Goal: Information Seeking & Learning: Learn about a topic

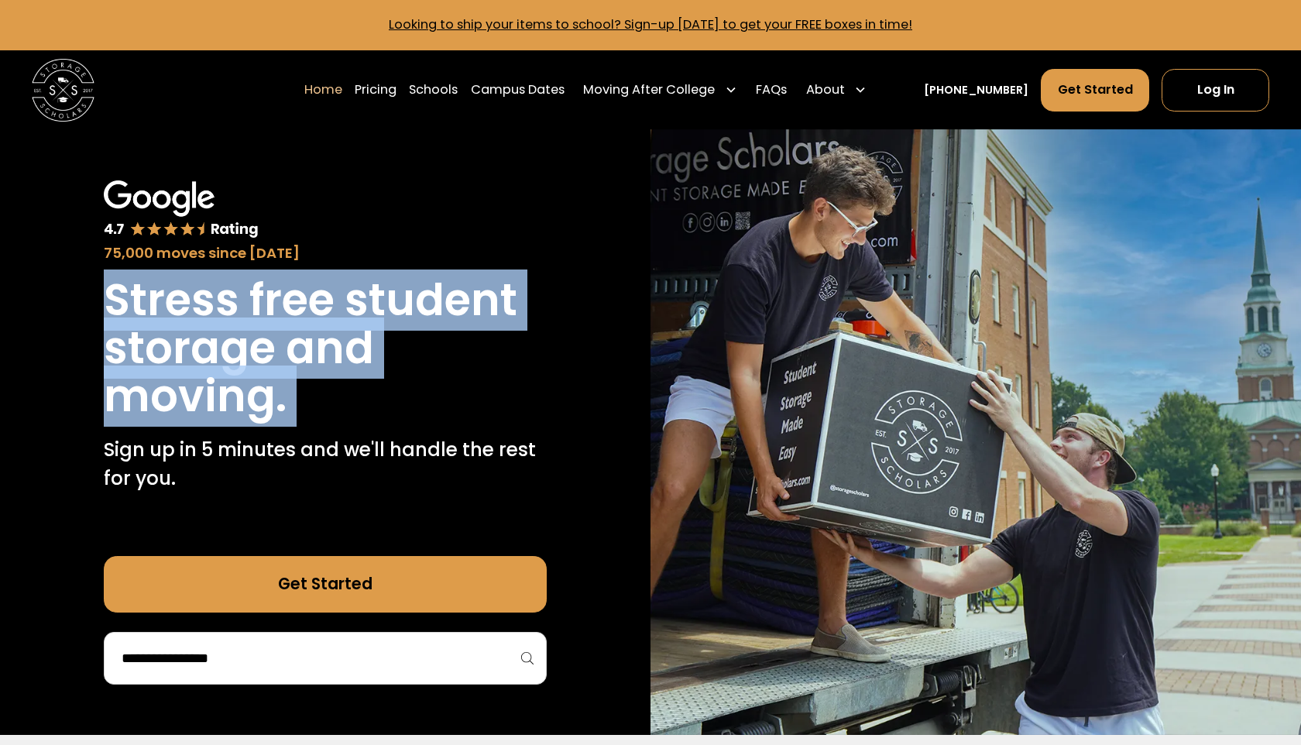
drag, startPoint x: 92, startPoint y: 296, endPoint x: 344, endPoint y: 431, distance: 285.5
click at [355, 432] on div "75,000 moves since 2017 Stress free student storage and moving. Sign up in 5 mi…" at bounding box center [325, 432] width 651 height 606
copy h1 "Stress free student storage and moving."
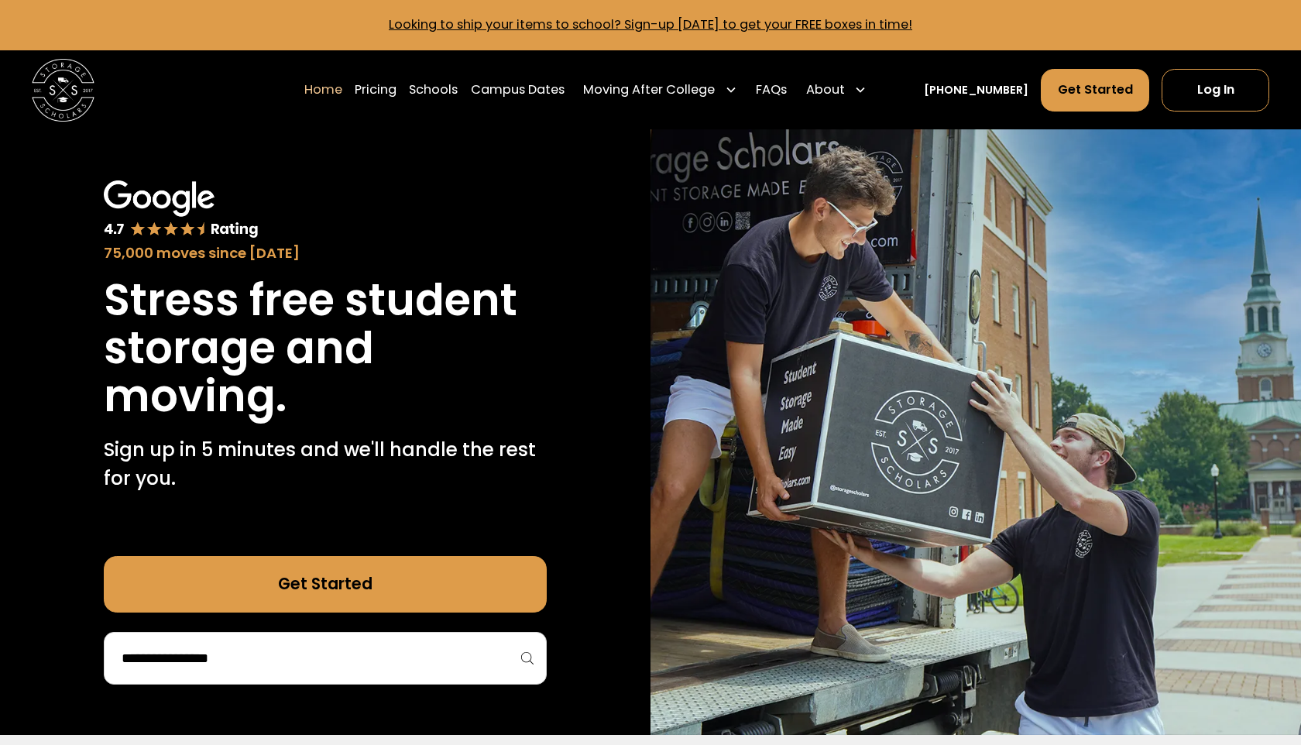
click at [294, 261] on div "75,000 moves since 2017" at bounding box center [325, 253] width 443 height 22
copy div "since 2017"
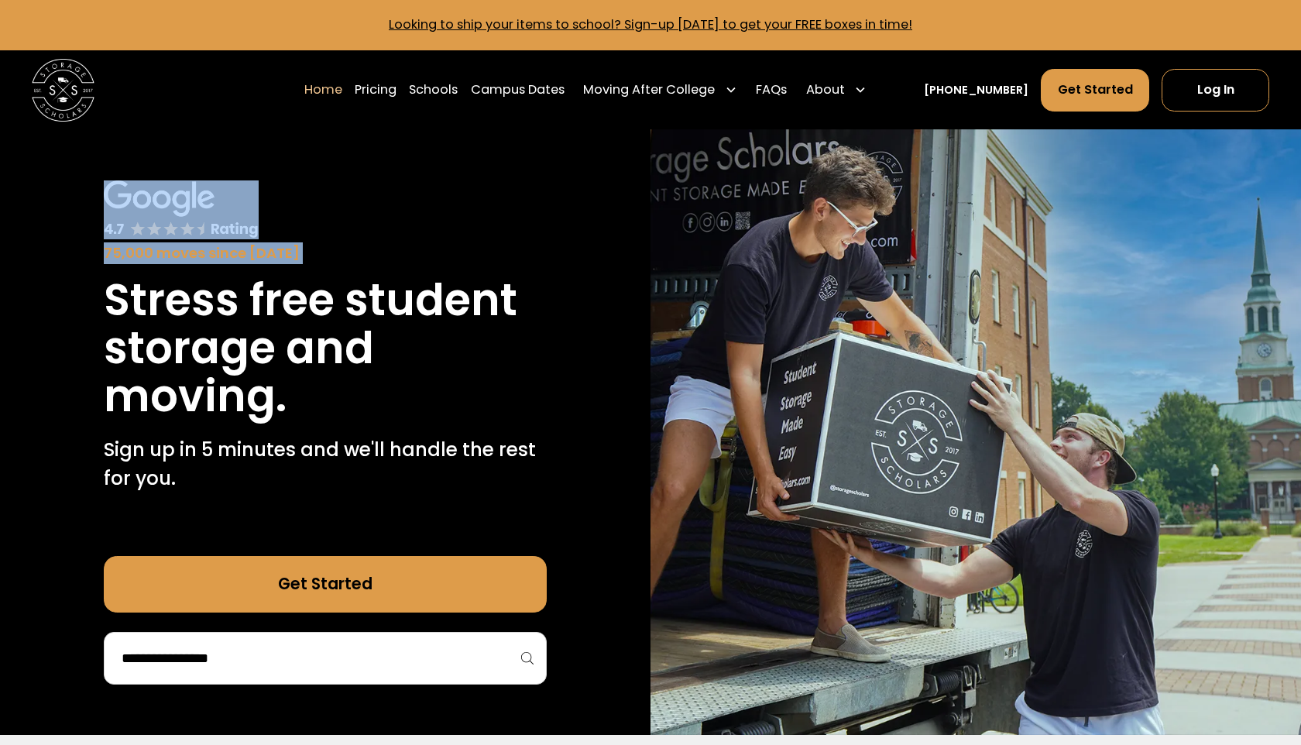
drag, startPoint x: 294, startPoint y: 261, endPoint x: 36, endPoint y: 187, distance: 268.9
click at [36, 187] on div "75,000 moves since 2017 Stress free student storage and moving. Sign up in 5 mi…" at bounding box center [325, 432] width 651 height 606
copy div "75,000 moves since [DATE]"
click at [203, 227] on img at bounding box center [181, 210] width 155 height 60
click at [287, 223] on div "75,000 moves since [DATE]" at bounding box center [325, 222] width 443 height 84
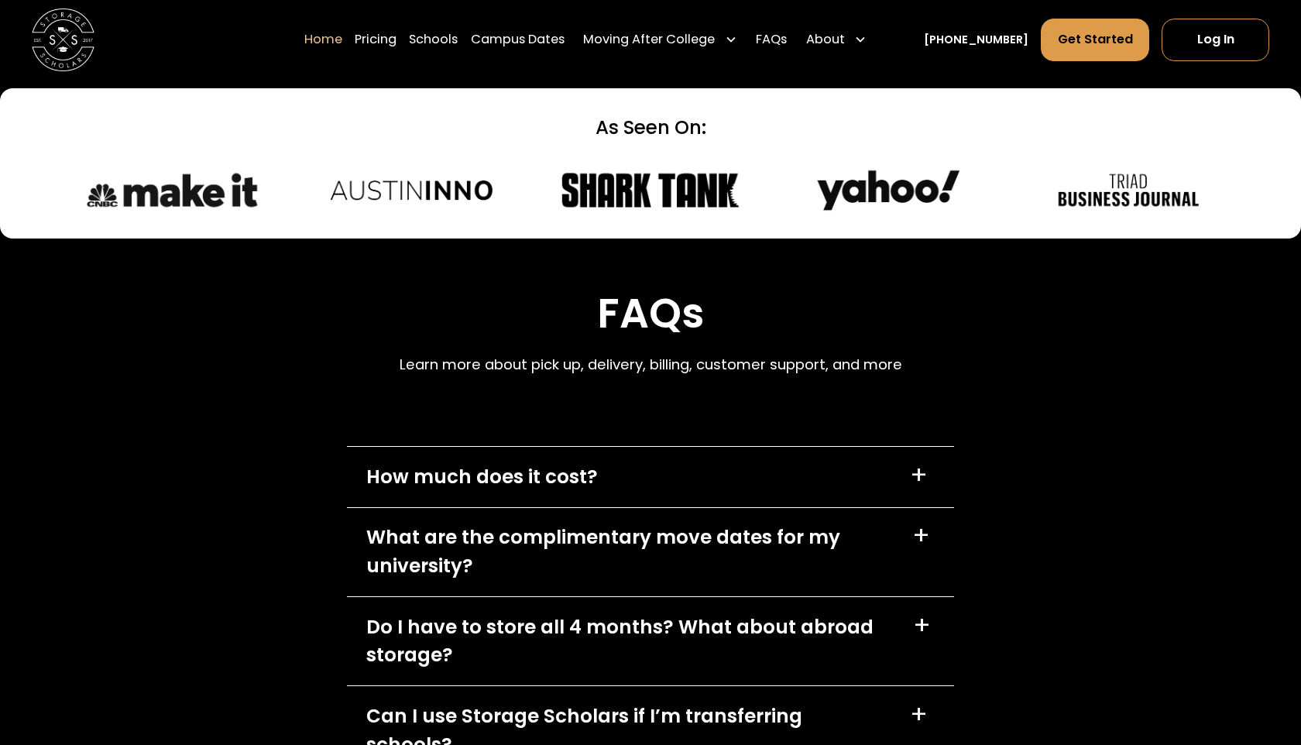
scroll to position [4308, 0]
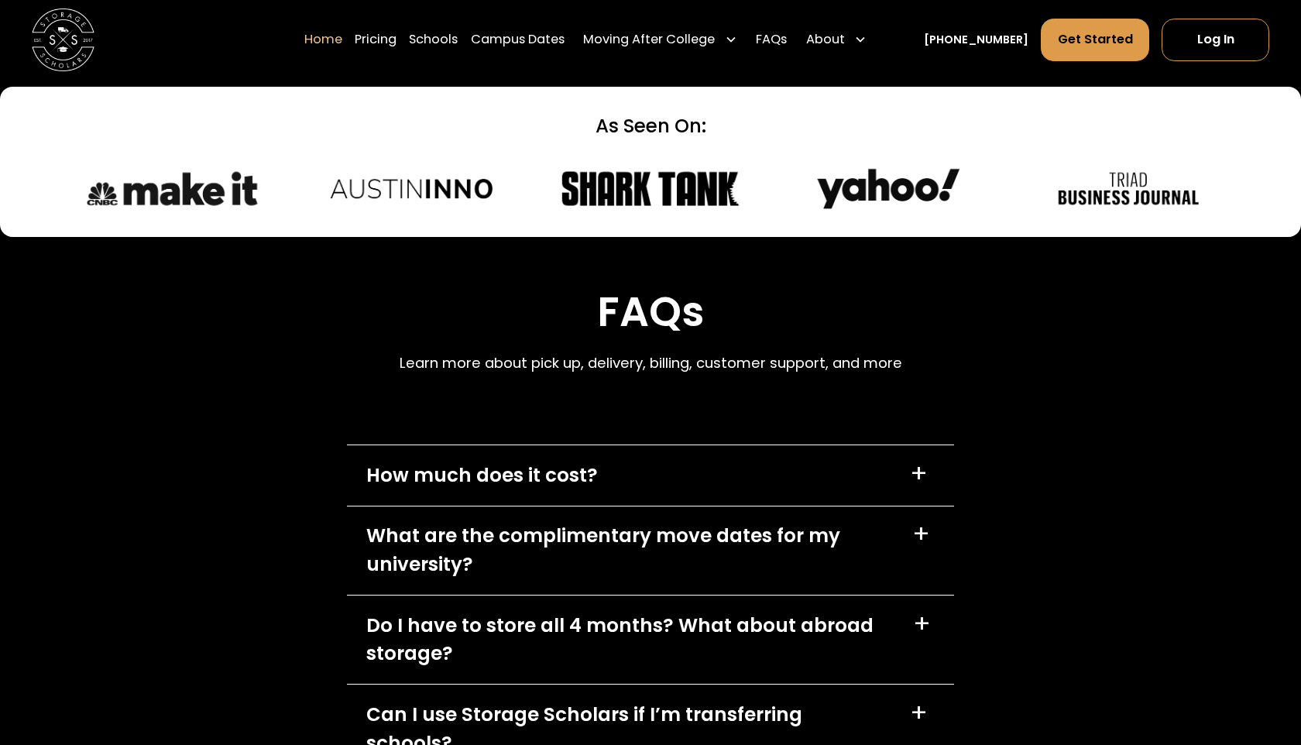
click at [893, 475] on div "How much does it cost? +" at bounding box center [650, 475] width 607 height 60
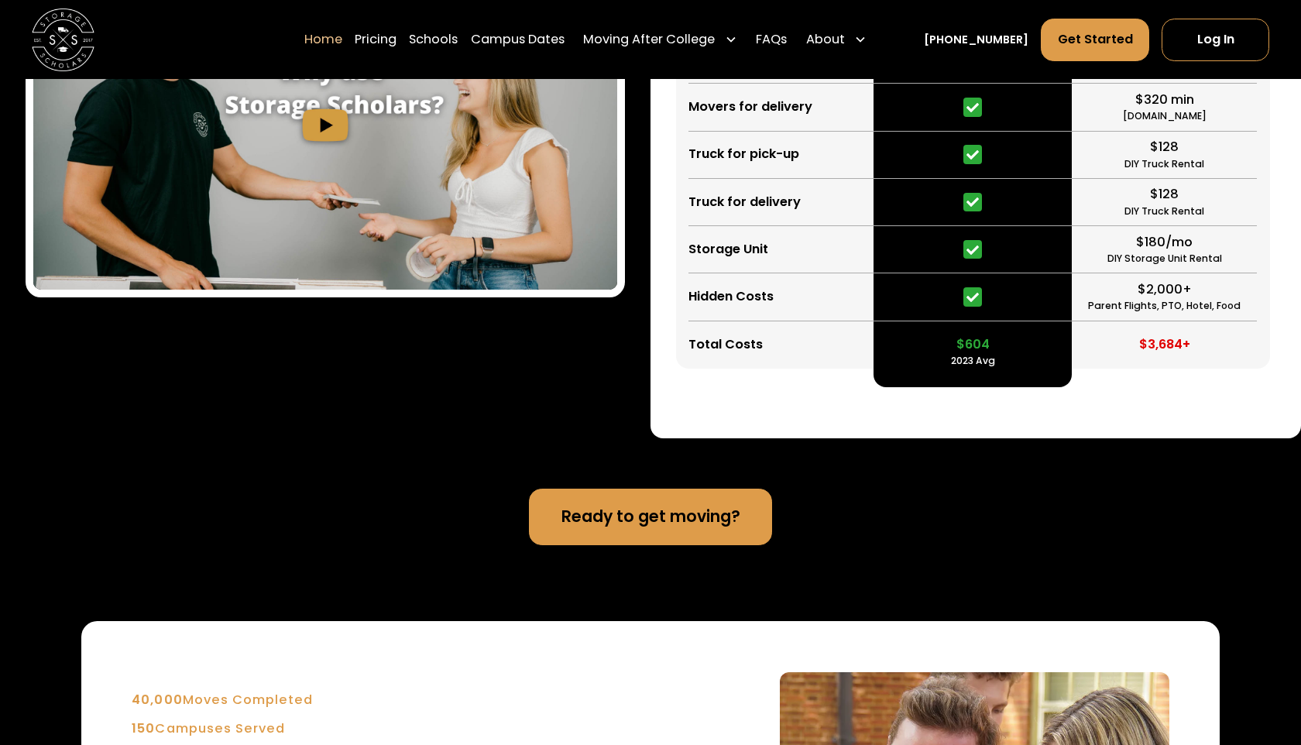
scroll to position [3206, 0]
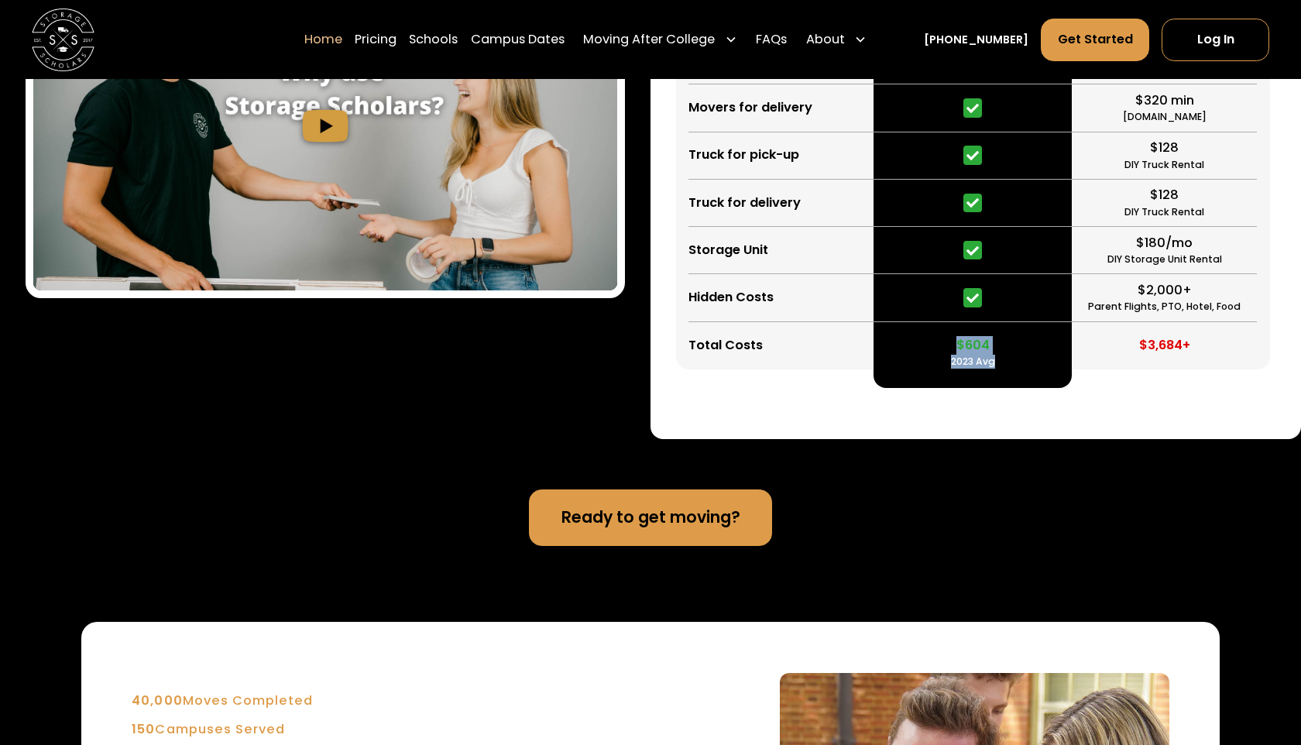
drag, startPoint x: 960, startPoint y: 328, endPoint x: 1038, endPoint y: 410, distance: 113.4
click at [1038, 410] on div "Storage Scholars vs DIY Save time & Save Money Packing Supplies Movers for pick…" at bounding box center [976, 64] width 651 height 748
copy div "$604 2023 Avg"
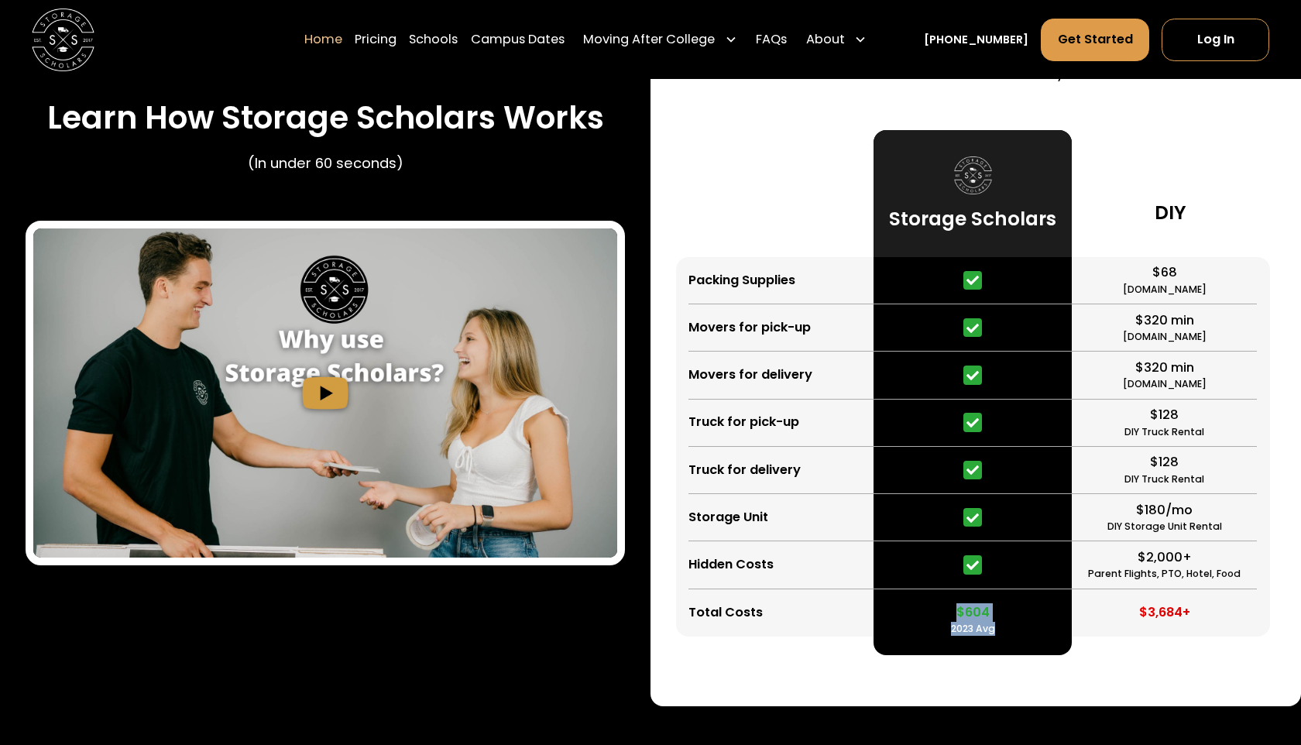
scroll to position [2937, 0]
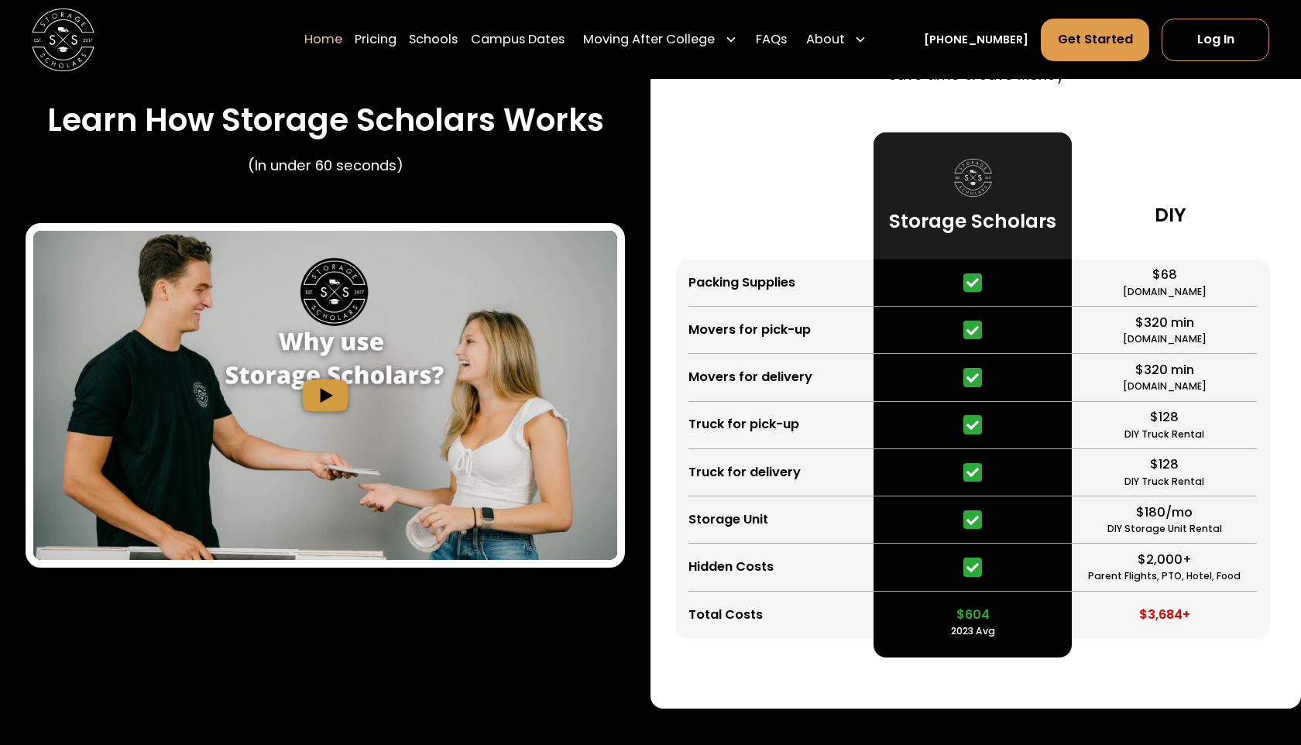
click at [831, 252] on div at bounding box center [775, 195] width 198 height 126
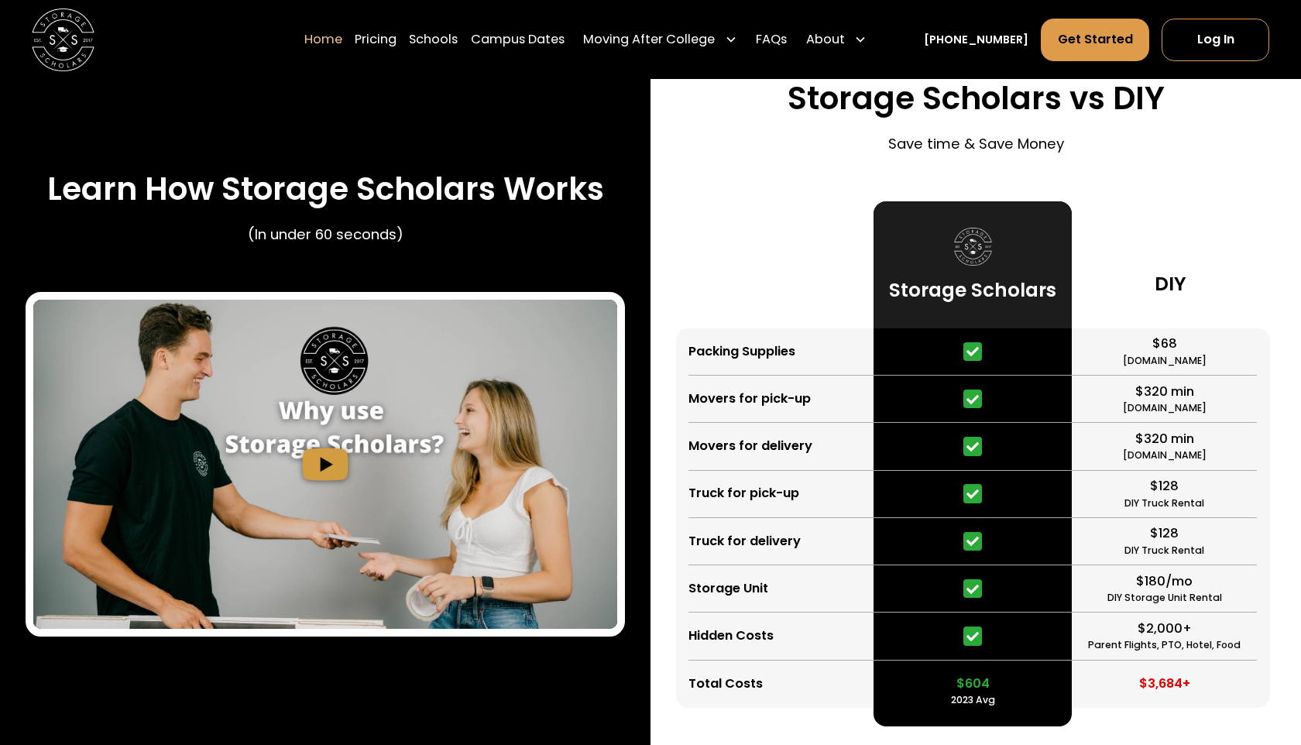
scroll to position [2740, 0]
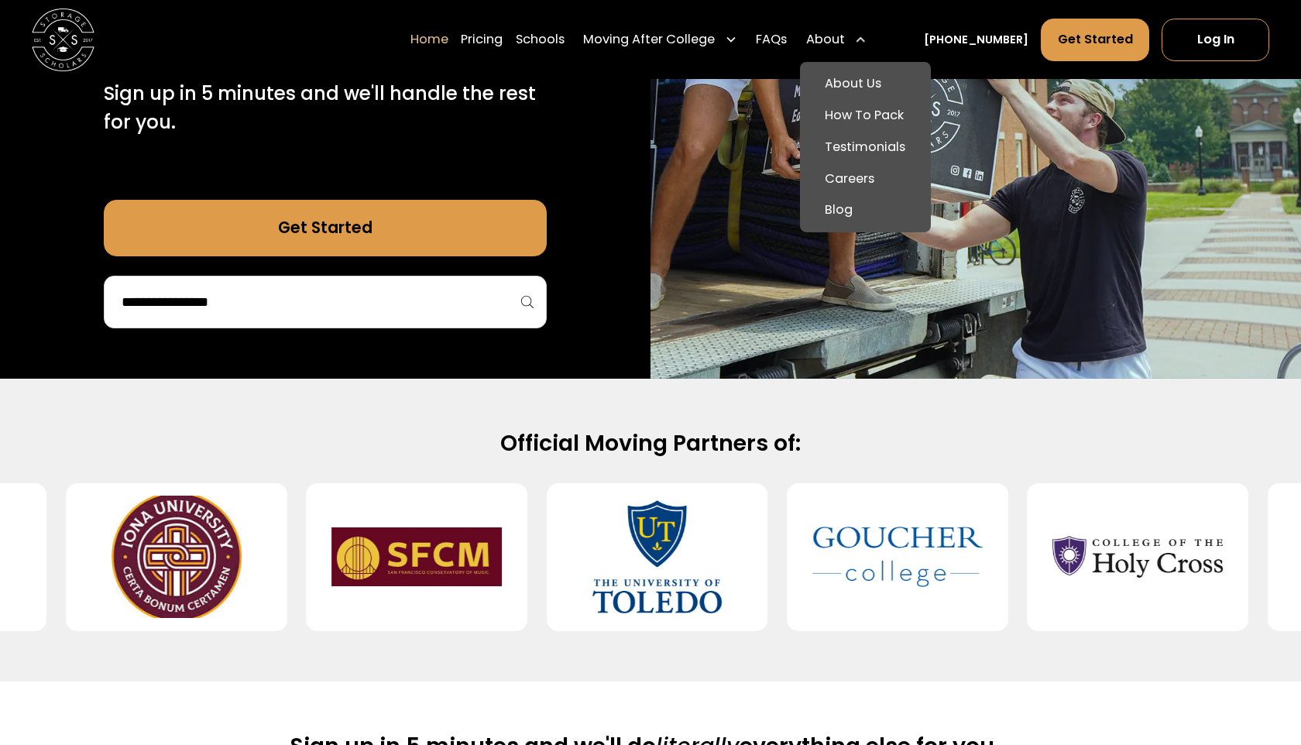
scroll to position [84, 0]
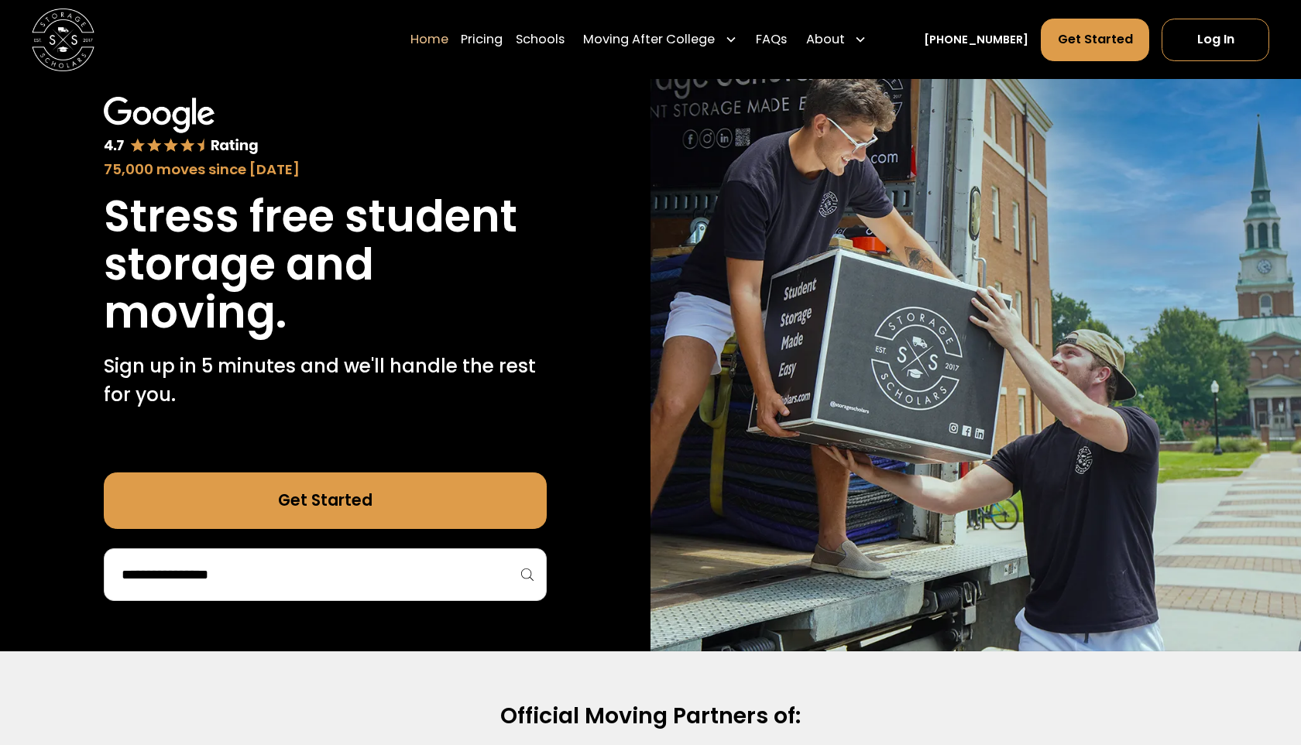
click at [982, 34] on link "[PHONE_NUMBER]" at bounding box center [976, 39] width 105 height 16
click at [1203, 26] on link "Log In" at bounding box center [1216, 40] width 108 height 43
click at [330, 35] on link "Home" at bounding box center [323, 39] width 38 height 44
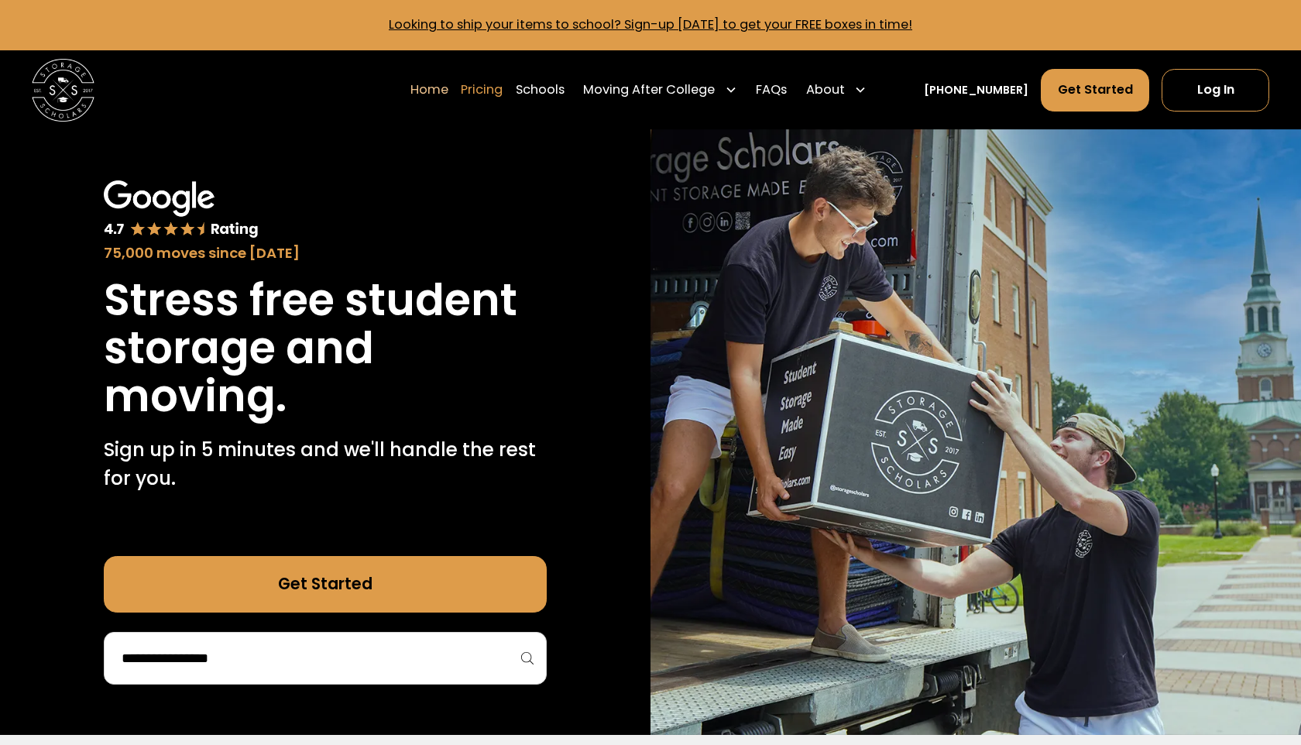
click at [503, 84] on link "Pricing" at bounding box center [482, 90] width 42 height 44
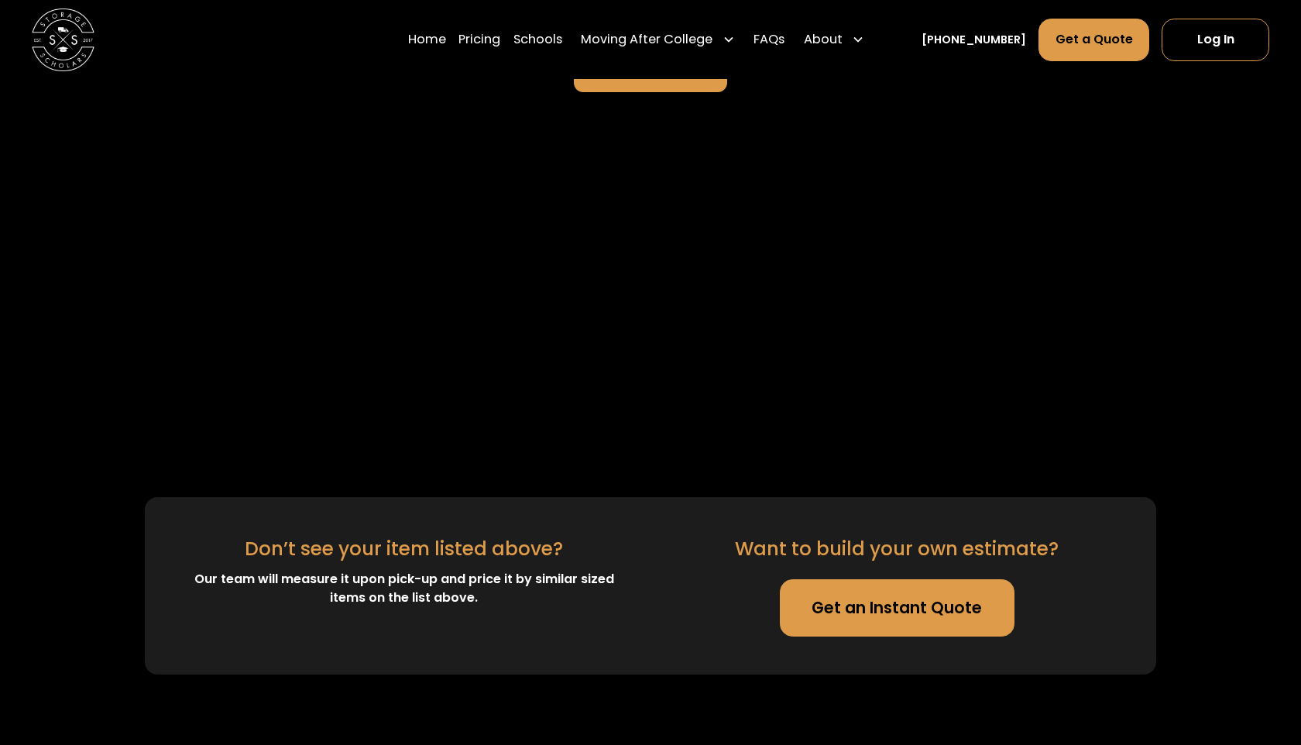
scroll to position [3723, 0]
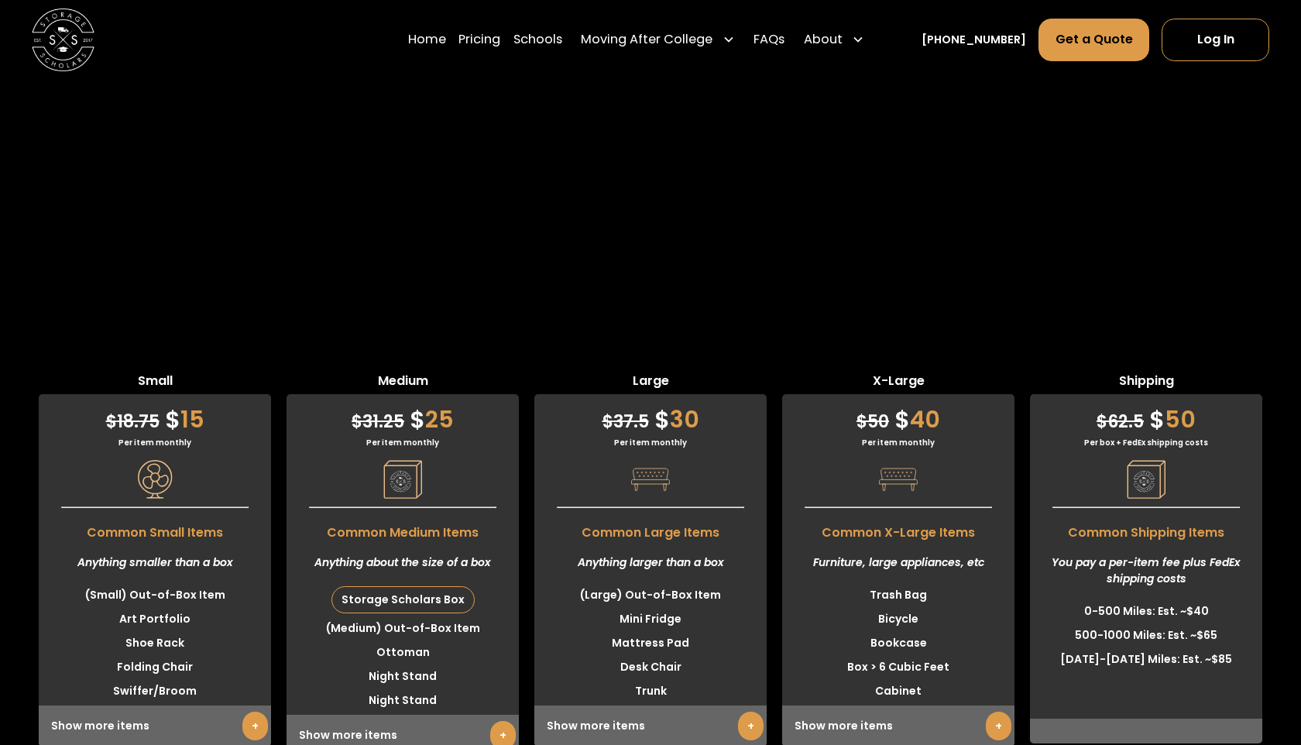
click at [455, 372] on span "Medium" at bounding box center [403, 383] width 232 height 22
click at [446, 38] on link "Home" at bounding box center [427, 39] width 38 height 44
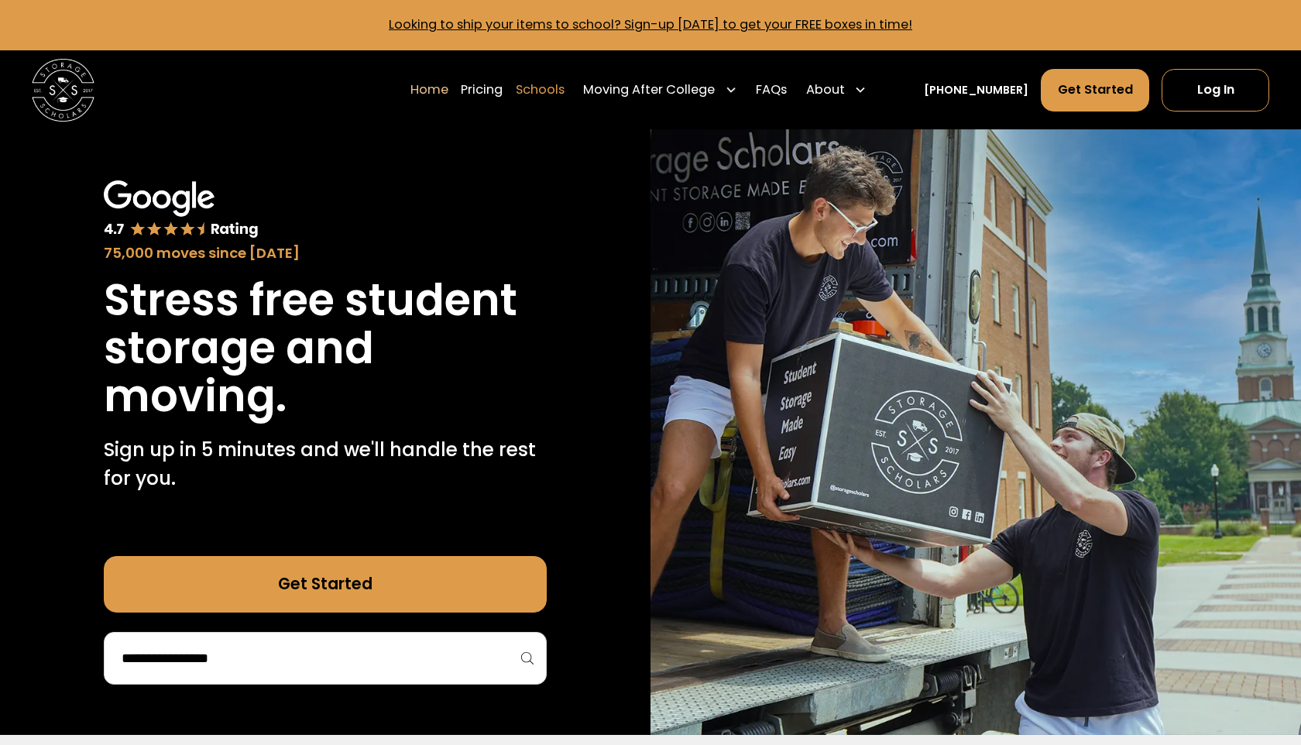
click at [565, 100] on link "Schools" at bounding box center [540, 90] width 49 height 44
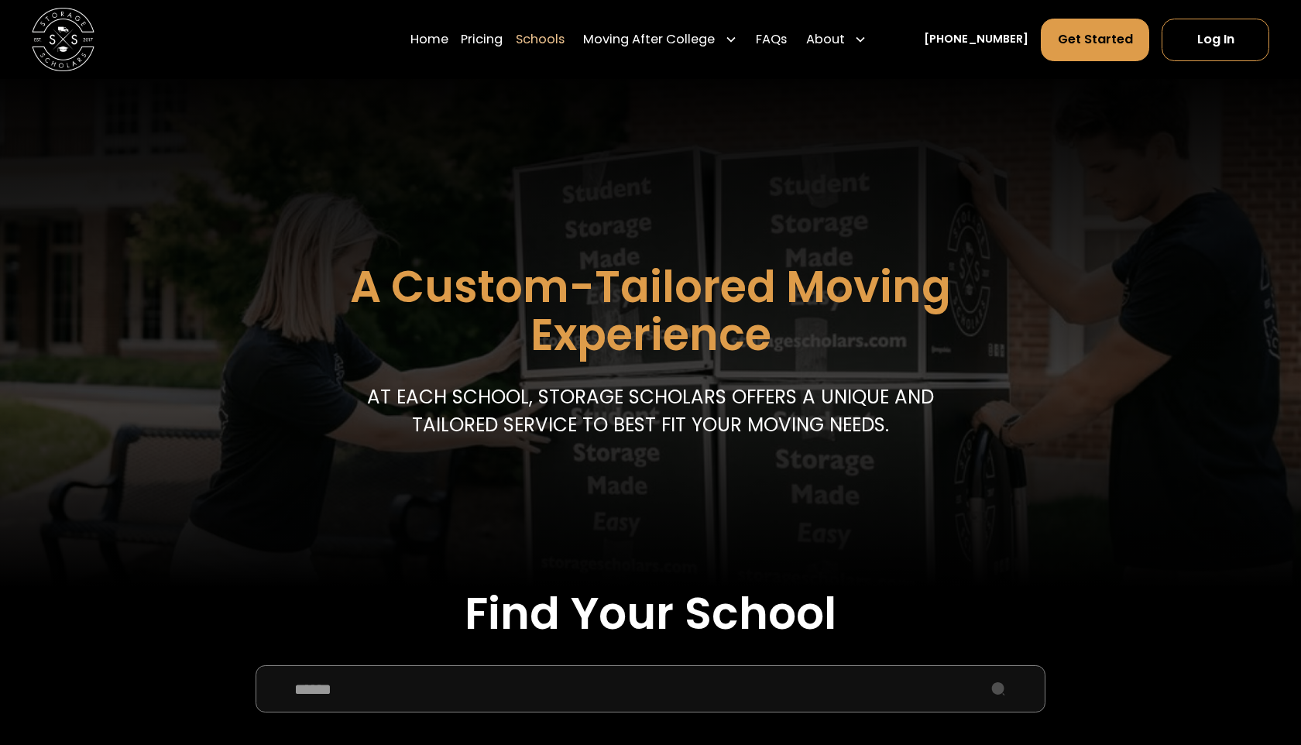
scroll to position [587, 0]
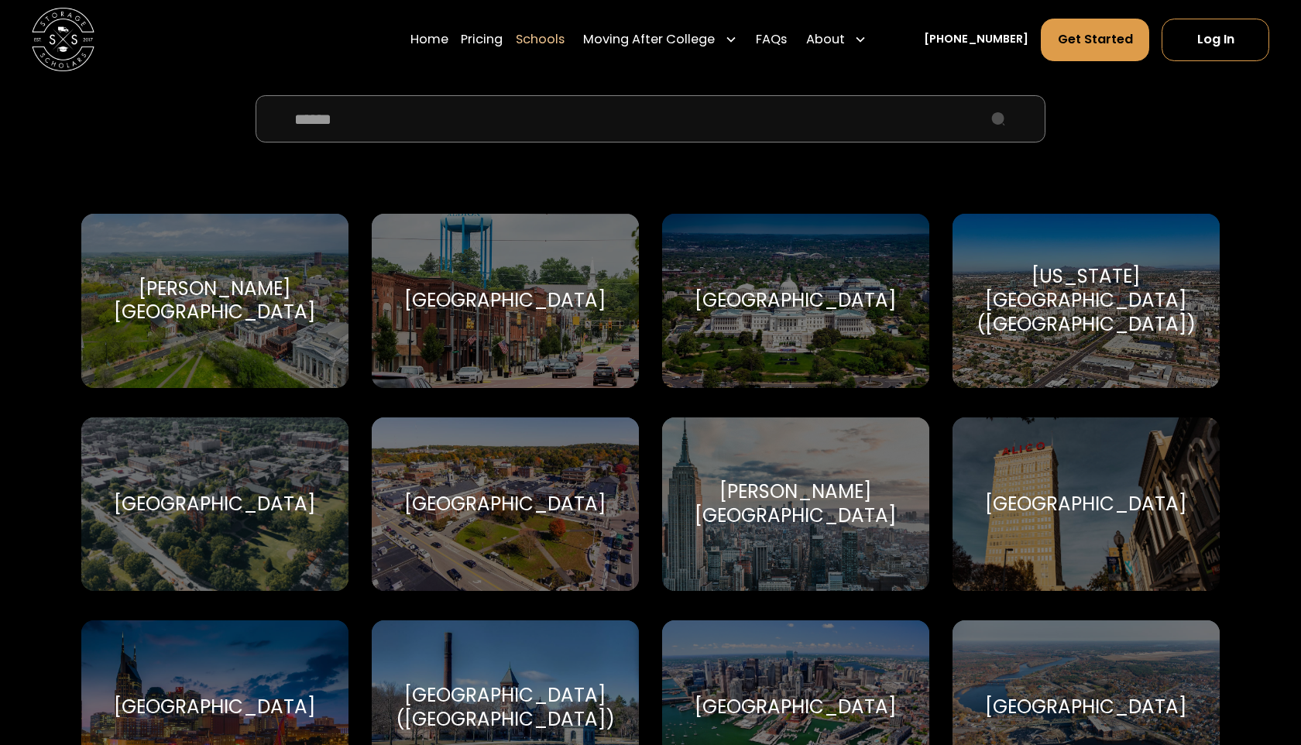
click at [564, 132] on input "School Select Form" at bounding box center [651, 118] width 791 height 47
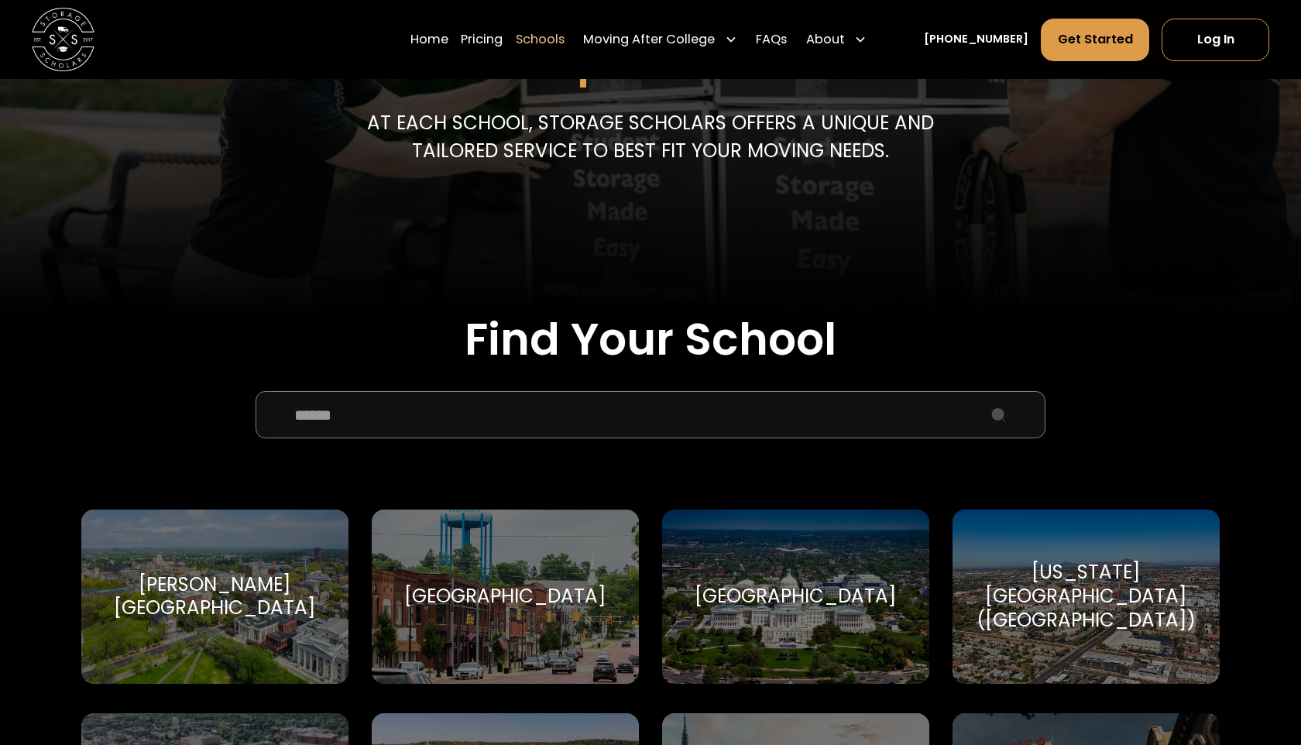
scroll to position [0, 0]
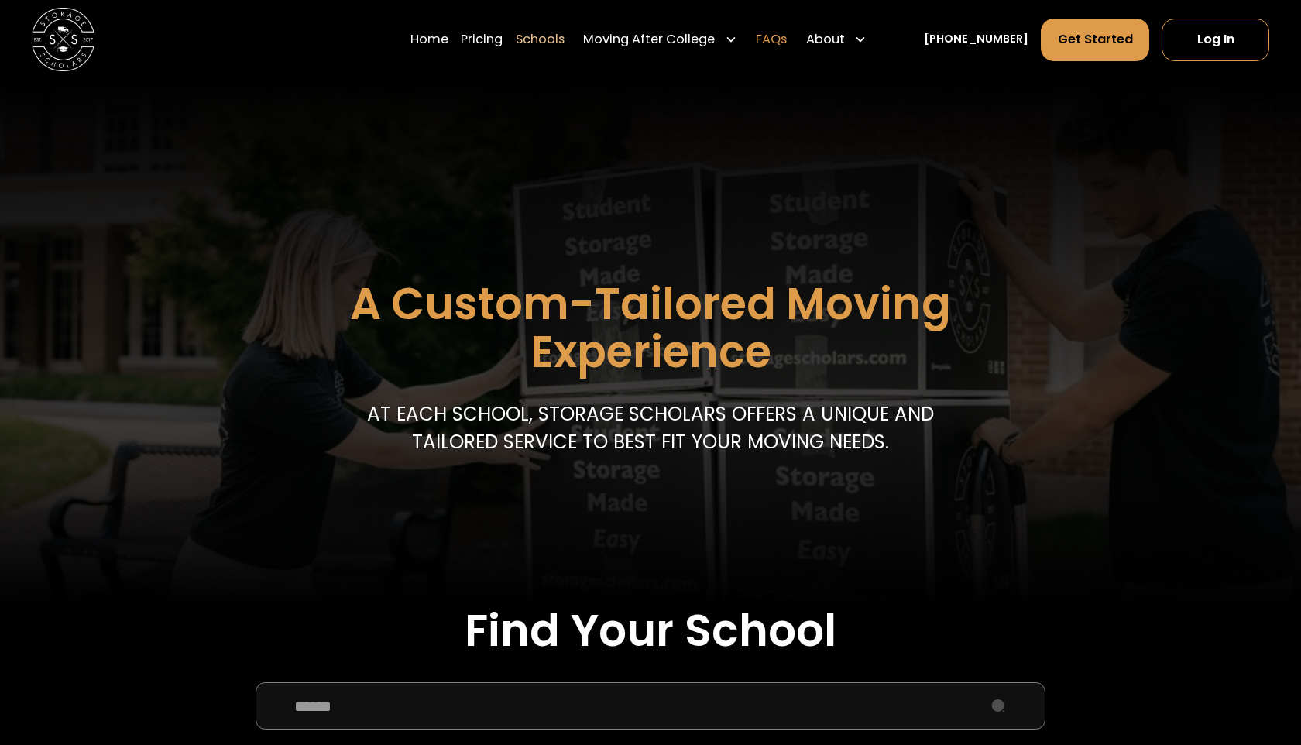
click at [787, 40] on link "FAQs" at bounding box center [771, 39] width 31 height 44
click at [437, 33] on link "Home" at bounding box center [429, 39] width 38 height 44
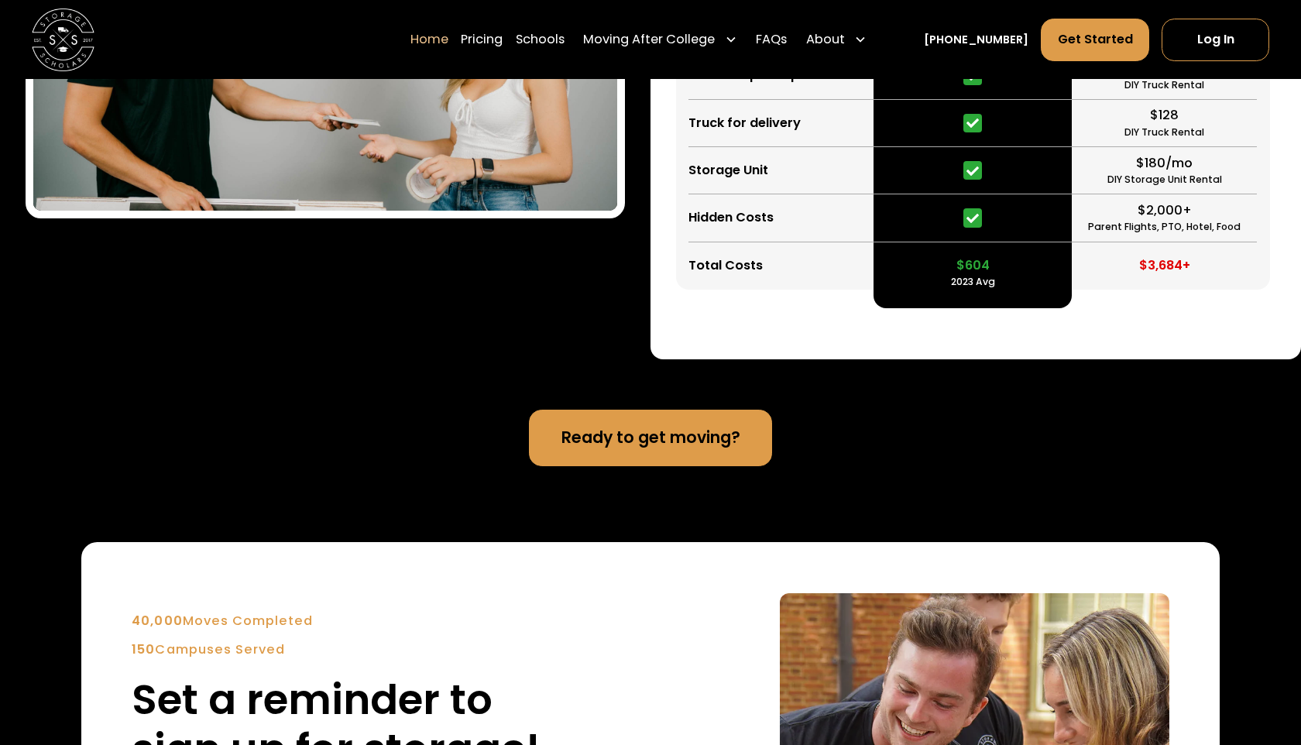
scroll to position [3266, 0]
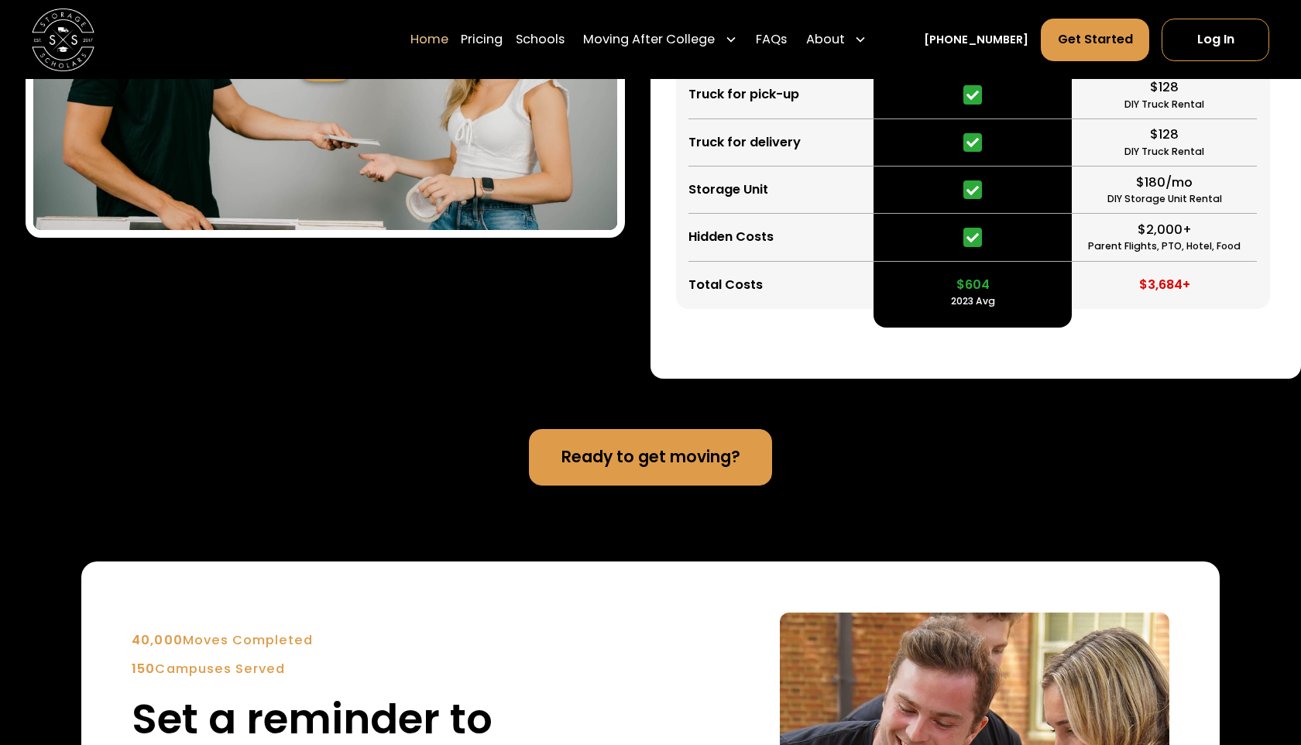
click at [724, 468] on link "Ready to get moving?" at bounding box center [651, 457] width 244 height 57
click at [1096, 36] on link "Get Started" at bounding box center [1095, 40] width 108 height 43
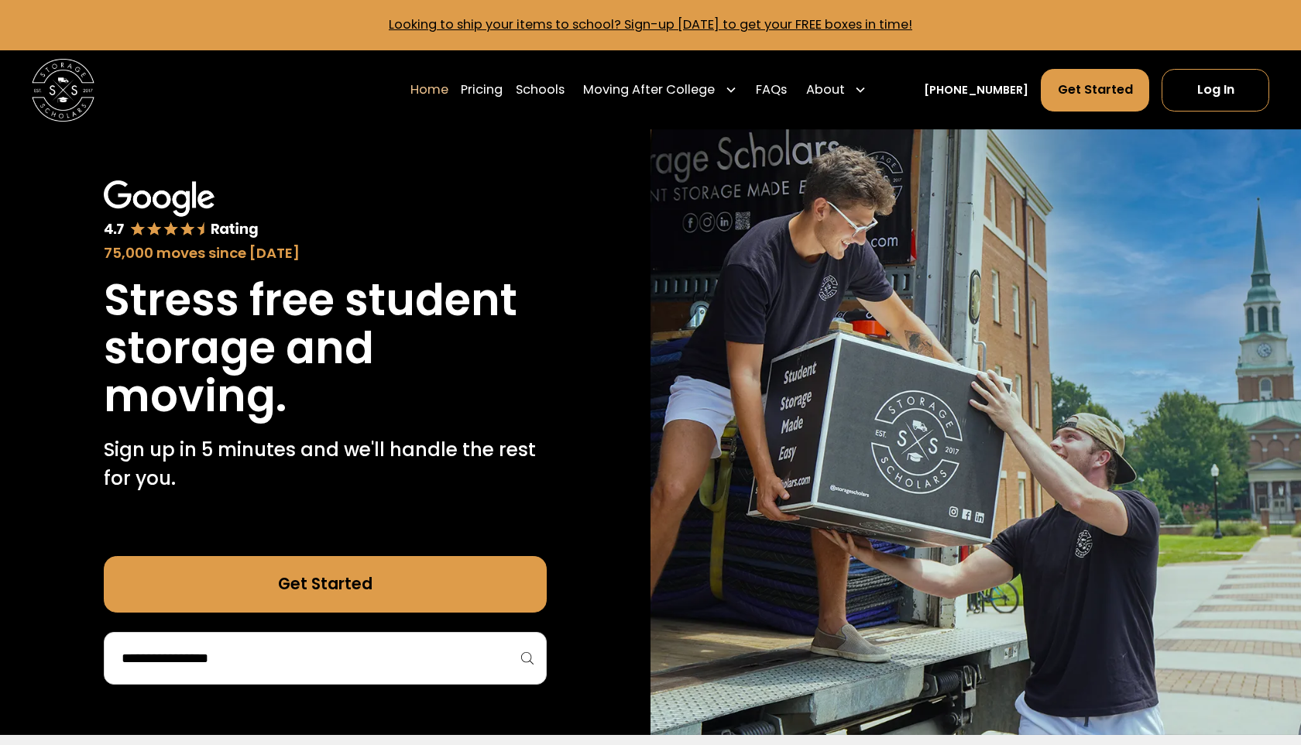
scroll to position [2, 0]
